Goal: Find specific page/section: Find specific page/section

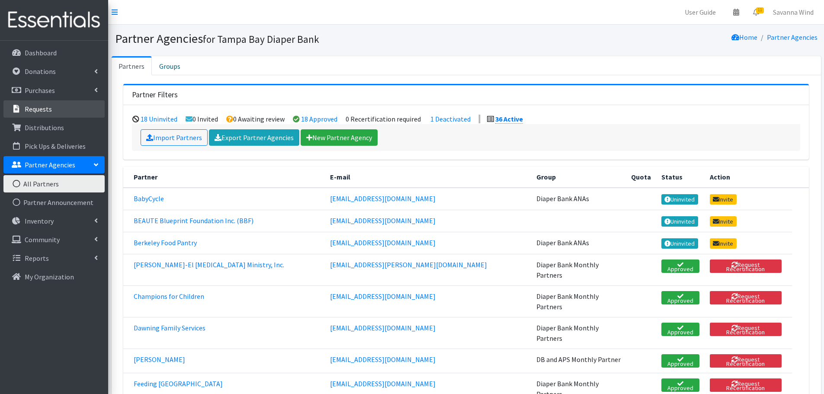
scroll to position [95, 0]
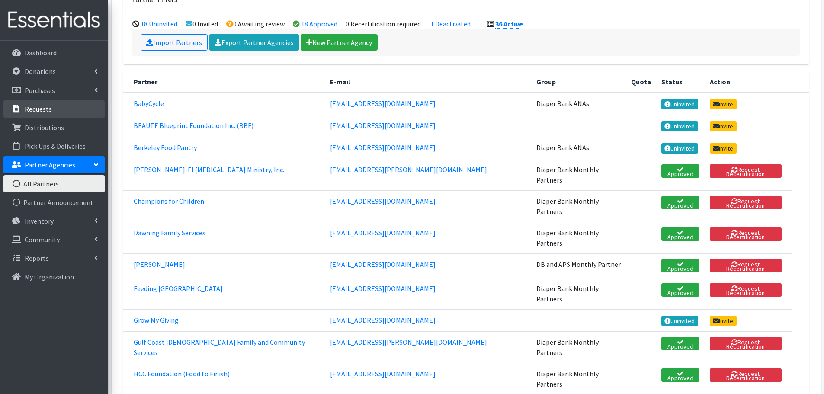
click at [74, 106] on link "Requests" at bounding box center [53, 108] width 101 height 17
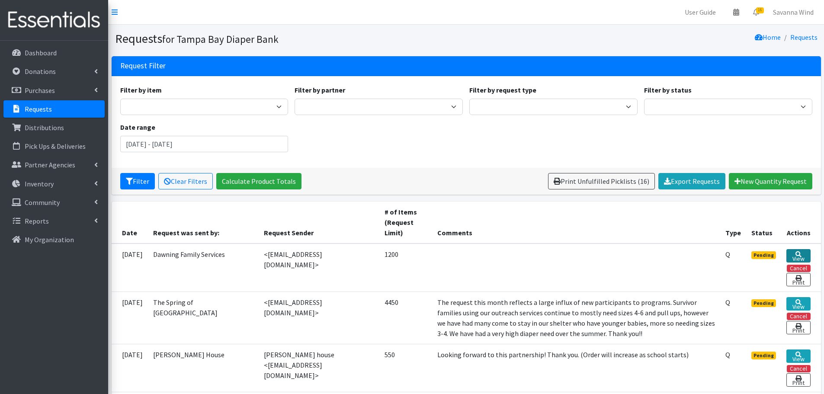
click at [795, 254] on icon at bounding box center [798, 254] width 6 height 6
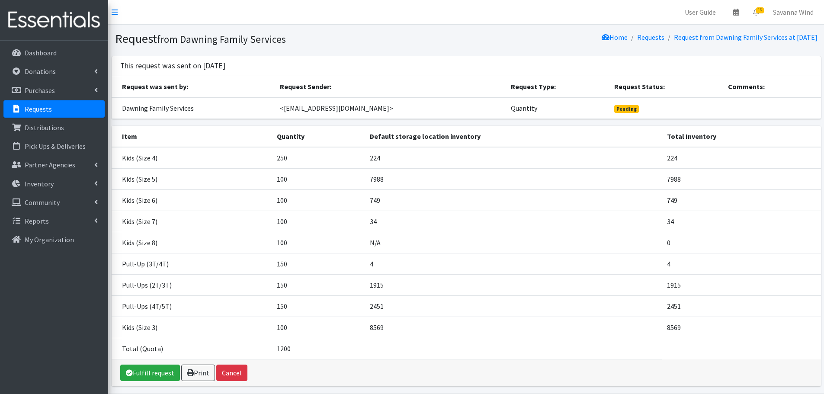
scroll to position [32, 0]
